Goal: Task Accomplishment & Management: Manage account settings

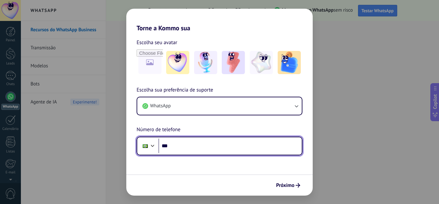
click at [184, 149] on input "***" at bounding box center [229, 145] width 143 height 15
paste input "**********"
type input "**********"
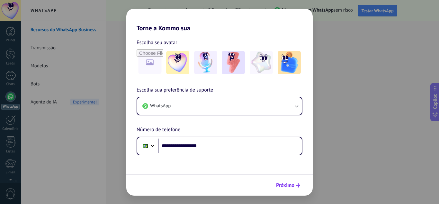
click at [286, 184] on span "Próximo" at bounding box center [285, 185] width 18 height 5
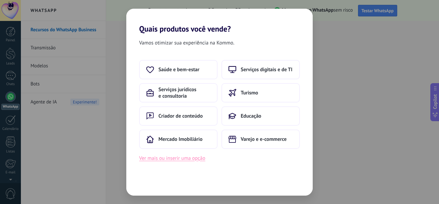
click at [160, 156] on button "Ver mais ou inserir uma opção" at bounding box center [172, 158] width 66 height 8
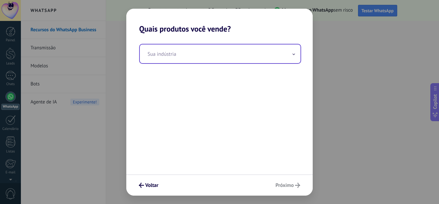
click at [163, 57] on input "text" at bounding box center [220, 53] width 161 height 19
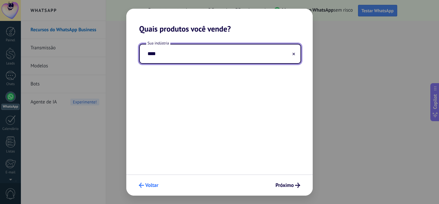
type input "****"
click at [147, 187] on span "Voltar" at bounding box center [151, 185] width 13 height 5
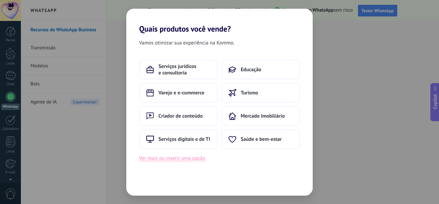
click at [157, 160] on button "Ver mais ou inserir uma opção" at bounding box center [172, 158] width 66 height 8
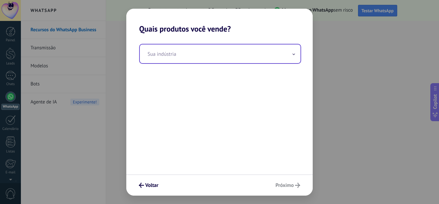
click at [155, 58] on input "text" at bounding box center [220, 53] width 161 height 19
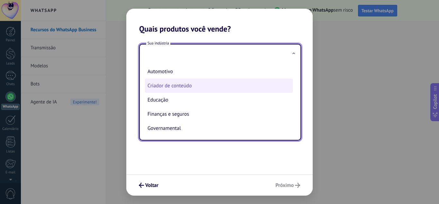
click at [171, 87] on li "Criador de conteúdo" at bounding box center [219, 85] width 148 height 14
type input "**********"
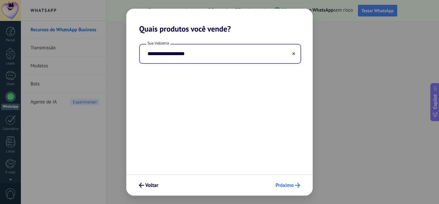
click at [286, 184] on span "Próximo" at bounding box center [285, 185] width 18 height 5
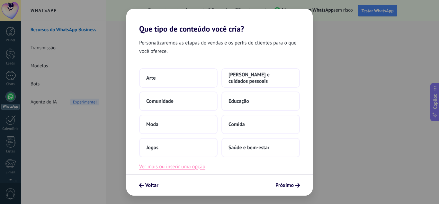
click at [185, 166] on button "Ver mais ou inserir uma opção" at bounding box center [172, 166] width 66 height 8
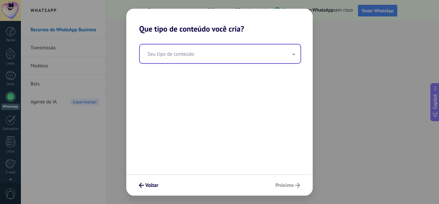
click at [155, 59] on input "text" at bounding box center [220, 53] width 161 height 19
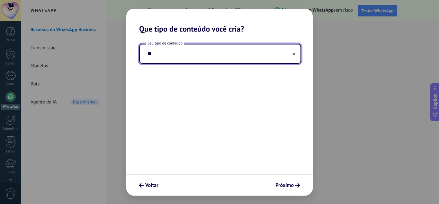
type input "*"
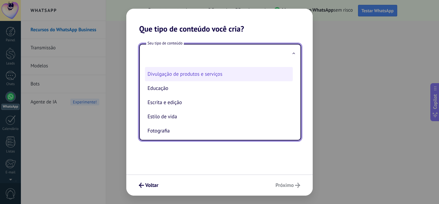
scroll to position [68, 0]
click at [168, 75] on li "Divulgação de produtos e serviços" at bounding box center [219, 74] width 148 height 14
type input "**********"
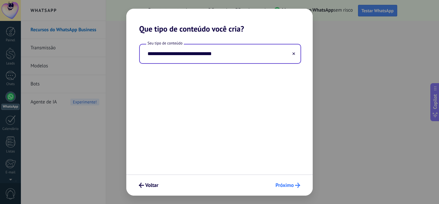
click at [284, 185] on span "Próximo" at bounding box center [285, 185] width 18 height 5
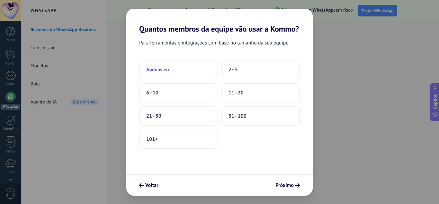
click at [166, 69] on span "Apenas eu" at bounding box center [157, 69] width 23 height 6
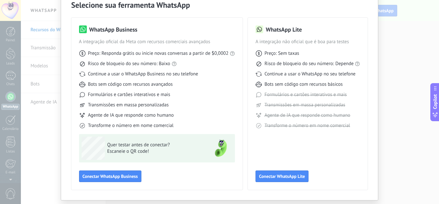
scroll to position [49, 0]
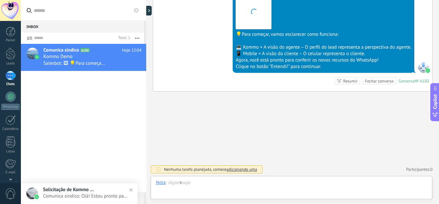
scroll to position [10, 0]
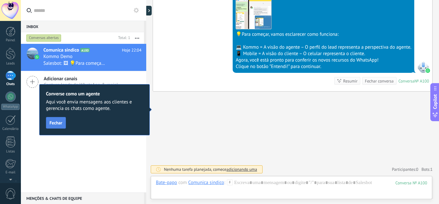
click at [54, 123] on span "Fechar" at bounding box center [56, 122] width 13 height 5
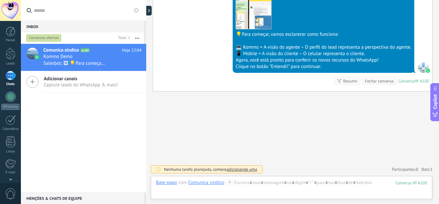
click at [34, 82] on icon at bounding box center [32, 82] width 12 height 12
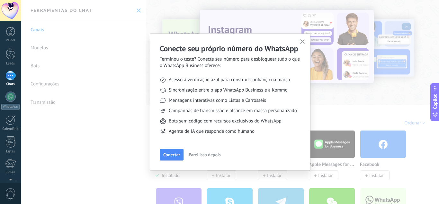
click at [302, 40] on icon "button" at bounding box center [302, 41] width 5 height 5
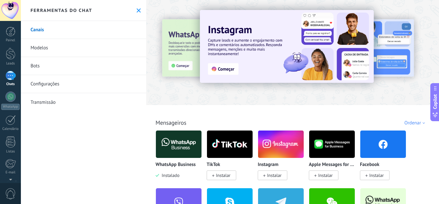
click at [38, 45] on link "Modelos" at bounding box center [83, 48] width 125 height 18
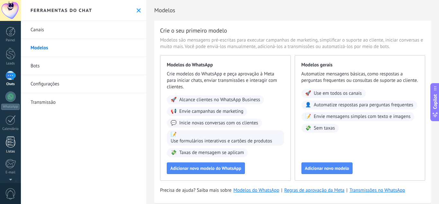
click at [11, 143] on div at bounding box center [11, 141] width 10 height 11
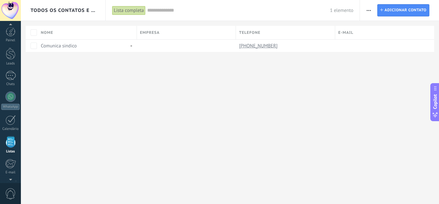
scroll to position [40, 0]
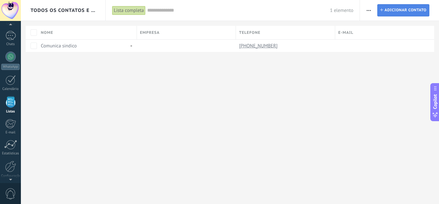
click at [403, 7] on span "Adicionar contato" at bounding box center [405, 11] width 42 height 12
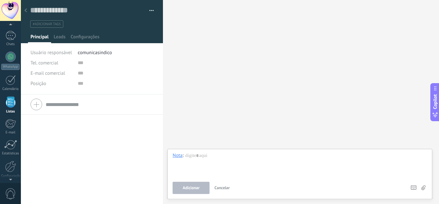
click at [35, 106] on div at bounding box center [92, 104] width 123 height 16
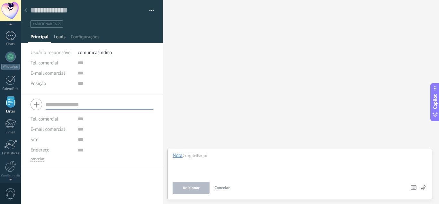
click at [59, 38] on span "Leads" at bounding box center [60, 38] width 12 height 9
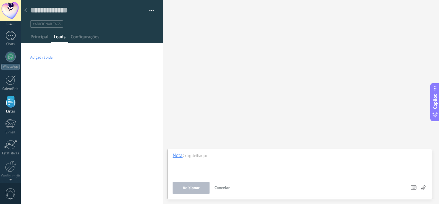
click at [39, 59] on div "Adição rápida" at bounding box center [41, 57] width 23 height 5
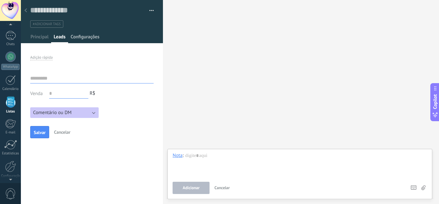
click at [82, 37] on span "Configurações" at bounding box center [85, 38] width 29 height 9
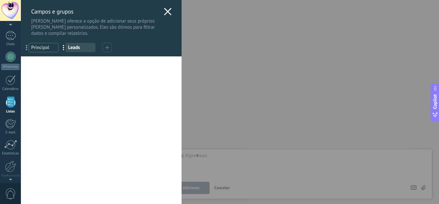
click at [105, 46] on div at bounding box center [107, 47] width 9 height 9
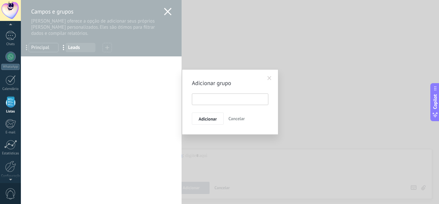
click at [204, 97] on input "text" at bounding box center [230, 99] width 77 height 12
type input "*****"
click at [210, 118] on span "Adicionar" at bounding box center [208, 118] width 18 height 5
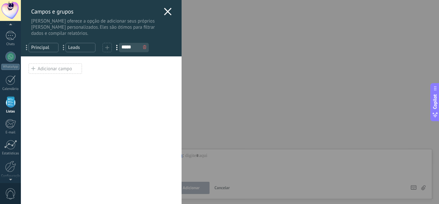
click at [55, 71] on div "Adicionar campo" at bounding box center [55, 68] width 53 height 10
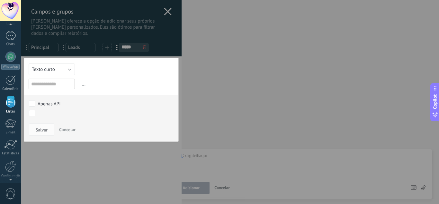
click at [70, 129] on span "Cancelar" at bounding box center [67, 129] width 16 height 6
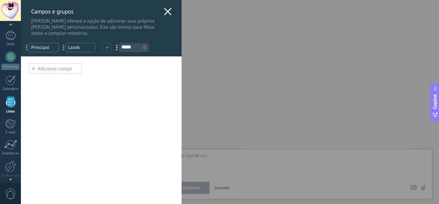
click at [147, 47] on div at bounding box center [144, 47] width 7 height 9
click at [143, 49] on icon at bounding box center [144, 47] width 3 height 4
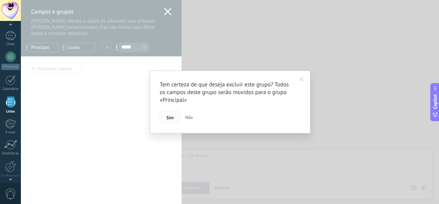
click at [168, 120] on button "Sim" at bounding box center [170, 117] width 21 height 12
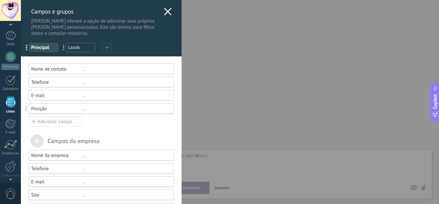
click at [165, 9] on icon at bounding box center [168, 12] width 8 height 8
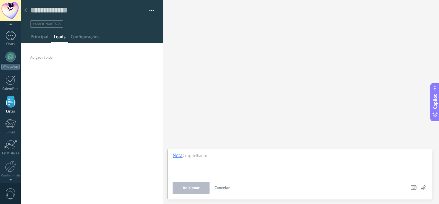
click at [177, 61] on div "Buscar Carregar mais Participantes:" at bounding box center [301, 102] width 276 height 204
click at [206, 158] on div at bounding box center [300, 164] width 255 height 24
click at [10, 55] on div at bounding box center [10, 56] width 10 height 10
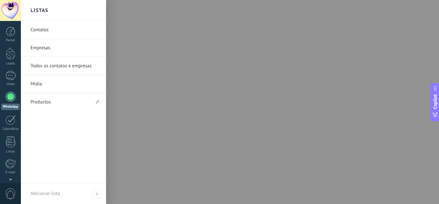
click at [39, 83] on link "Mídia" at bounding box center [65, 84] width 69 height 18
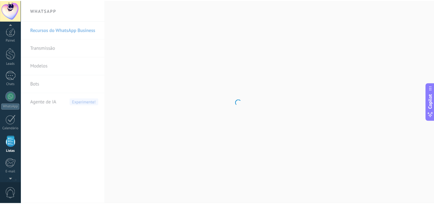
scroll to position [40, 0]
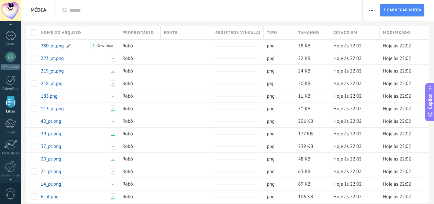
click at [39, 49] on div "280_pt.png" at bounding box center [63, 46] width 51 height 12
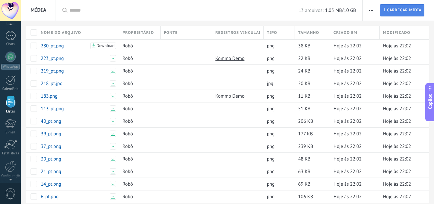
click at [396, 7] on span "Carregar mídia" at bounding box center [404, 11] width 34 height 12
click at [0, 0] on input "Arquivo Carregar mídia" at bounding box center [0, 0] width 0 height 0
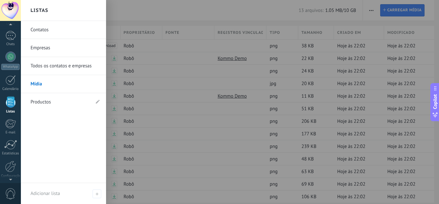
click at [34, 65] on link "Todos os contatos e empresas" at bounding box center [65, 66] width 69 height 18
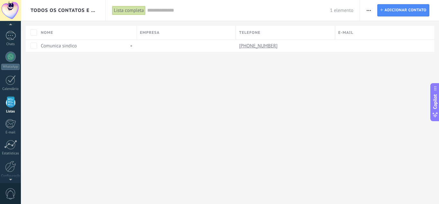
click at [128, 9] on div "Lista completa" at bounding box center [128, 10] width 33 height 9
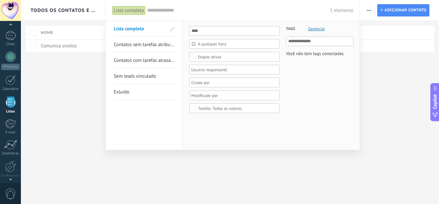
click at [317, 27] on span "Gerenciar" at bounding box center [316, 29] width 17 height 4
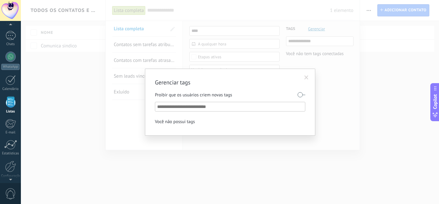
click at [181, 105] on input "text" at bounding box center [230, 107] width 147 height 8
click at [306, 78] on span at bounding box center [306, 77] width 4 height 5
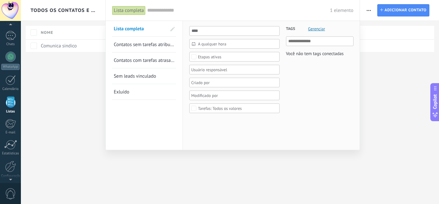
click at [367, 7] on div at bounding box center [219, 102] width 439 height 204
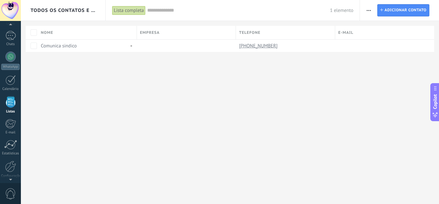
click at [367, 7] on span "button" at bounding box center [369, 10] width 4 height 12
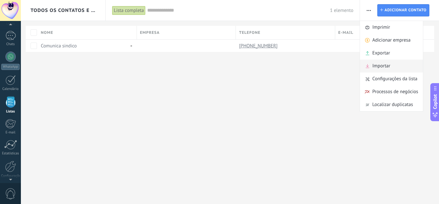
click at [379, 67] on span "Importar" at bounding box center [381, 65] width 18 height 13
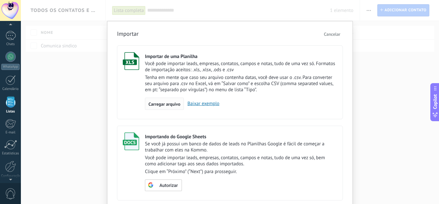
click at [167, 105] on span "Carregar arquivo" at bounding box center [165, 104] width 32 height 5
click at [0, 0] on input "Importar de uma Planilha Você pode importar leads, empresas, contatos, [PERSON_…" at bounding box center [0, 0] width 0 height 0
click at [159, 104] on span "Carregar arquivo" at bounding box center [165, 104] width 32 height 5
click at [0, 0] on input "Importar de uma Planilha Você pode importar leads, empresas, contatos, [PERSON_…" at bounding box center [0, 0] width 0 height 0
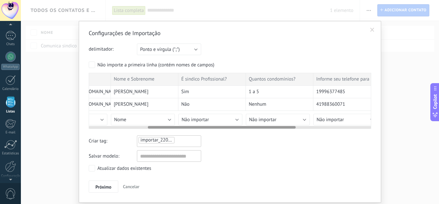
scroll to position [19, 0]
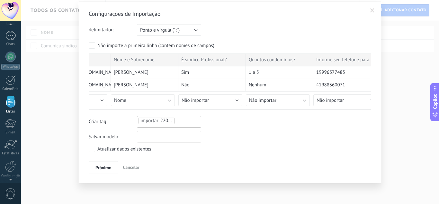
click at [140, 140] on input "text" at bounding box center [169, 137] width 64 height 12
click at [181, 120] on ul "importar_22092025_2209" at bounding box center [160, 121] width 45 height 8
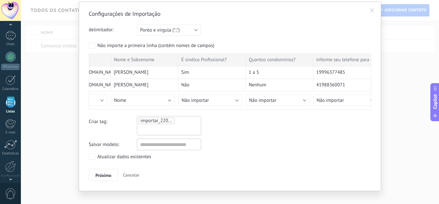
click at [155, 120] on span "importar_22092025_2209" at bounding box center [166, 120] width 53 height 6
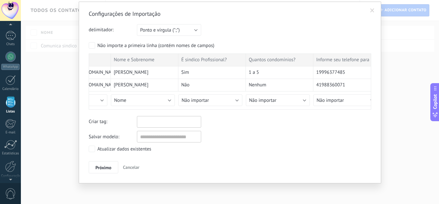
click at [155, 120] on input "text" at bounding box center [155, 122] width 32 height 10
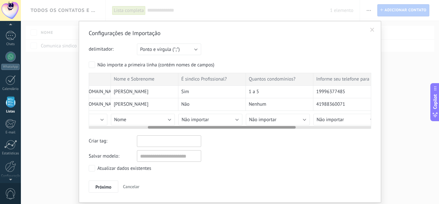
click at [199, 89] on div "Sim" at bounding box center [212, 92] width 68 height 13
click at [127, 185] on span "Cancelar" at bounding box center [131, 186] width 16 height 6
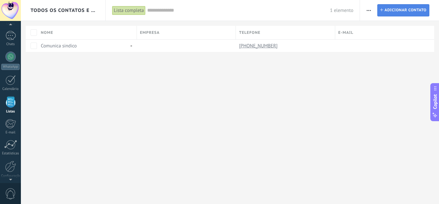
click at [388, 10] on span "Adicionar contato" at bounding box center [405, 11] width 42 height 12
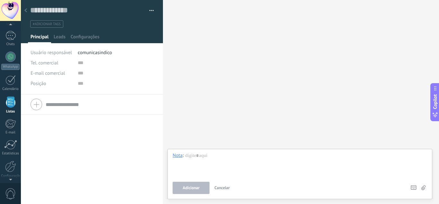
click at [310, 57] on div "Buscar Carregar mais Participantes:" at bounding box center [301, 102] width 276 height 204
click at [187, 43] on div "Buscar Carregar mais Participantes:" at bounding box center [301, 102] width 276 height 204
click at [9, 60] on div at bounding box center [10, 56] width 10 height 10
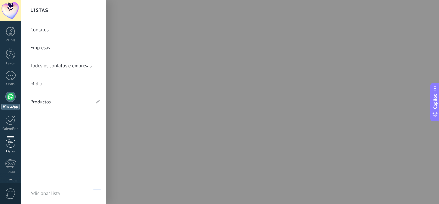
click at [9, 142] on div at bounding box center [11, 141] width 10 height 11
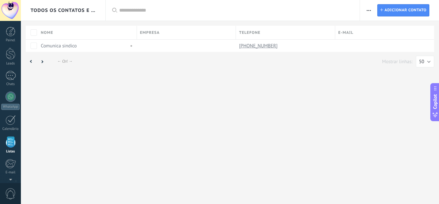
scroll to position [40, 0]
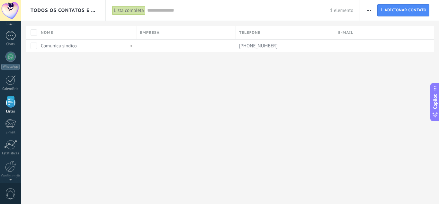
click at [371, 11] on button "button" at bounding box center [368, 10] width 9 height 12
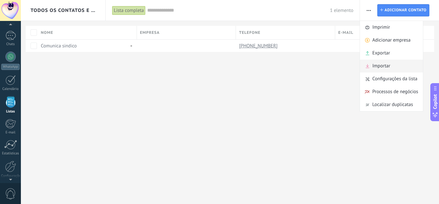
click at [378, 66] on span "Importar" at bounding box center [381, 65] width 18 height 13
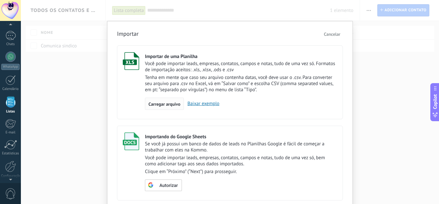
click at [160, 103] on span "Carregar arquivo" at bounding box center [165, 104] width 32 height 5
click at [0, 0] on input "Importar de uma Planilha Você pode importar leads, empresas, contatos, [PERSON_…" at bounding box center [0, 0] width 0 height 0
click at [195, 104] on link "Baixar exemplo" at bounding box center [201, 103] width 35 height 6
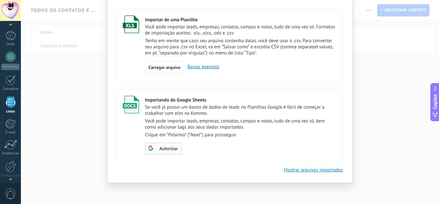
click at [159, 147] on span "Autorizar" at bounding box center [168, 148] width 18 height 5
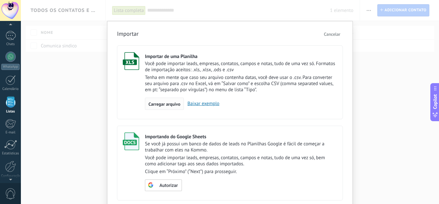
click at [159, 105] on span "Carregar arquivo" at bounding box center [165, 104] width 32 height 5
click at [0, 0] on input "Importar de uma Planilha Você pode importar leads, empresas, contatos, [PERSON_…" at bounding box center [0, 0] width 0 height 0
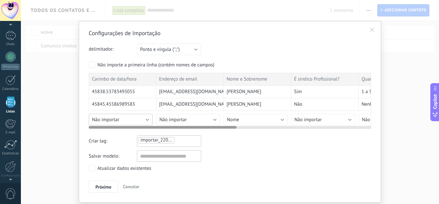
click at [148, 121] on button "Não importar" at bounding box center [121, 119] width 64 height 12
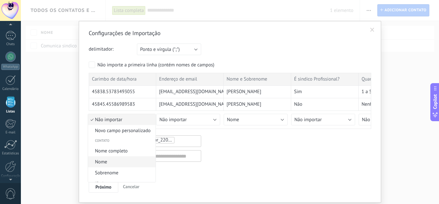
click at [110, 162] on span "Nome" at bounding box center [121, 161] width 66 height 6
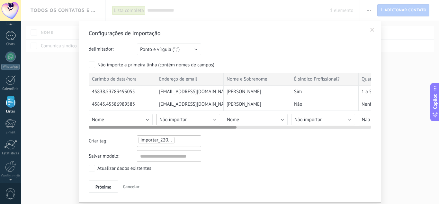
click at [214, 120] on button "Não importar" at bounding box center [188, 119] width 64 height 12
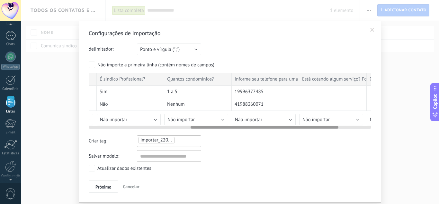
scroll to position [19, 0]
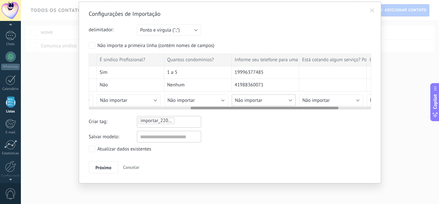
click at [289, 101] on button "Não importar" at bounding box center [264, 100] width 64 height 12
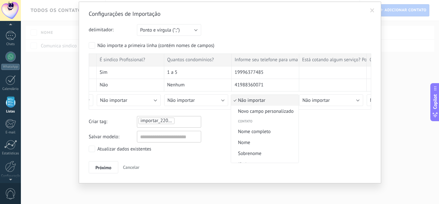
click at [238, 102] on span "Não importar" at bounding box center [264, 100] width 66 height 6
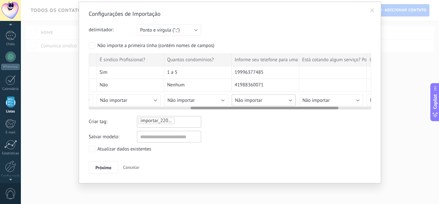
click at [289, 101] on button "Não importar" at bounding box center [264, 100] width 64 height 12
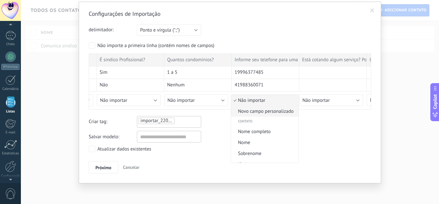
click at [258, 114] on span "Novo campo personalizado" at bounding box center [264, 111] width 66 height 6
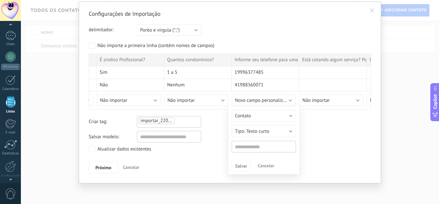
type input "**********"
click at [241, 168] on span "Salvar" at bounding box center [241, 165] width 12 height 5
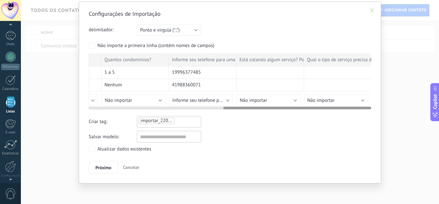
scroll to position [0, 258]
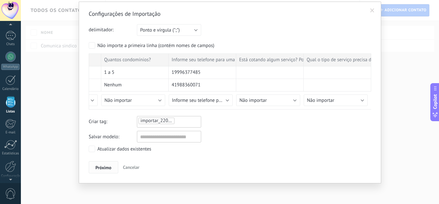
click at [100, 165] on span "Próximo" at bounding box center [103, 167] width 16 height 5
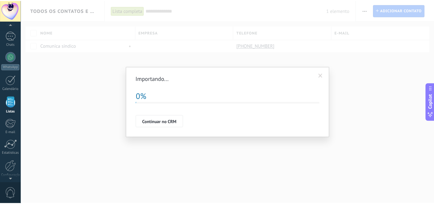
scroll to position [0, 0]
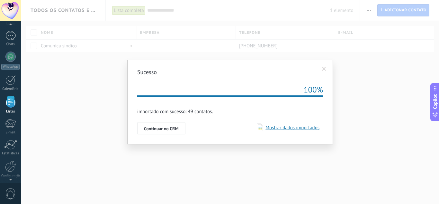
click at [285, 126] on span "Mostrar dados importados" at bounding box center [291, 127] width 57 height 6
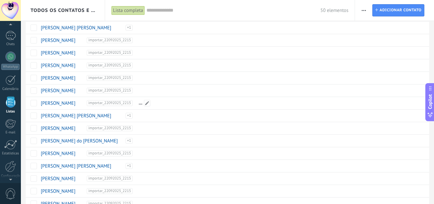
scroll to position [471, 0]
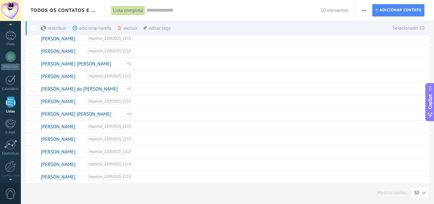
click at [86, 29] on div "adicionar tarefa mais" at bounding box center [104, 28] width 62 height 14
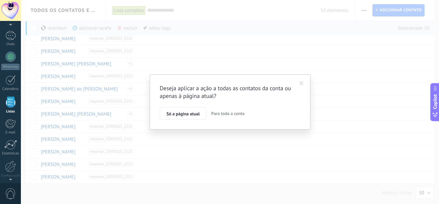
click at [224, 112] on span "Para toda a conta" at bounding box center [227, 113] width 33 height 6
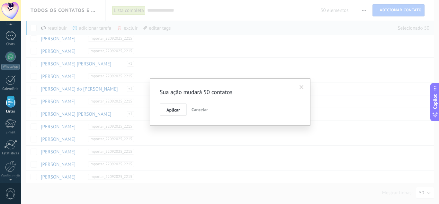
click at [198, 108] on span "Cancelar" at bounding box center [200, 109] width 16 height 6
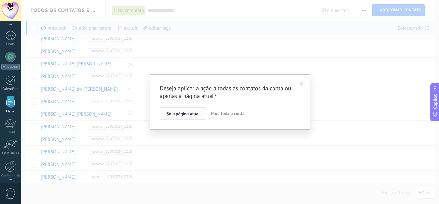
click at [180, 116] on span "Só a página atual" at bounding box center [183, 113] width 33 height 5
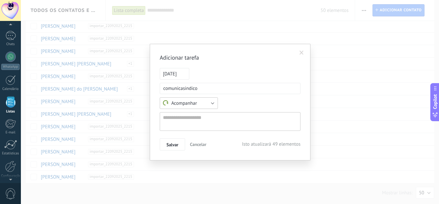
click at [213, 103] on button "Acompanhar" at bounding box center [189, 103] width 58 height 12
click at [213, 103] on span "Acompanhar" at bounding box center [186, 103] width 60 height 6
click at [191, 123] on textarea at bounding box center [230, 121] width 141 height 19
click at [169, 144] on span "Salvar" at bounding box center [173, 144] width 12 height 5
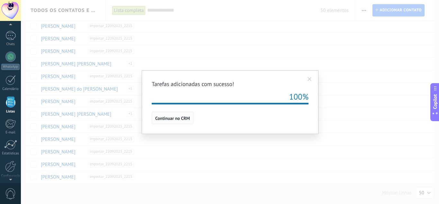
click at [168, 116] on span "Continuar no CRM" at bounding box center [172, 118] width 35 height 5
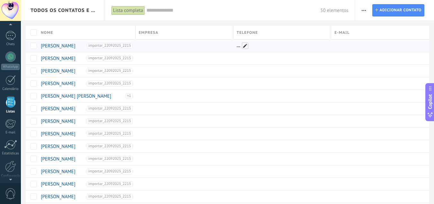
click at [245, 43] on span at bounding box center [245, 45] width 6 height 6
click at [276, 64] on button "Cancelar" at bounding box center [277, 60] width 22 height 12
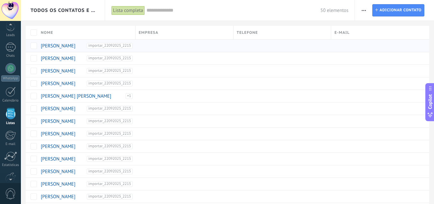
scroll to position [40, 0]
